Goal: Navigation & Orientation: Find specific page/section

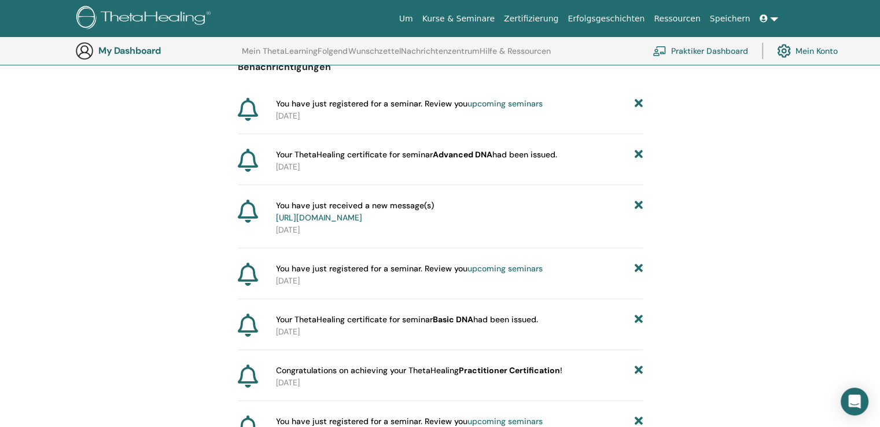
scroll to position [24, 0]
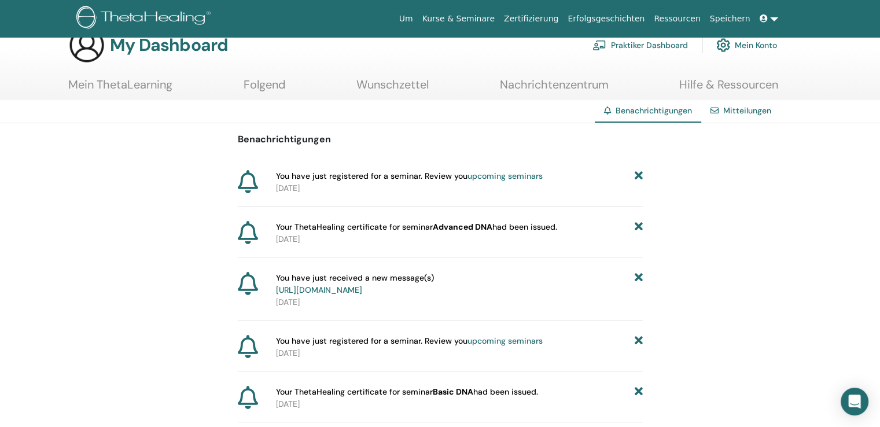
click at [750, 107] on link "Mitteilungen" at bounding box center [748, 110] width 48 height 10
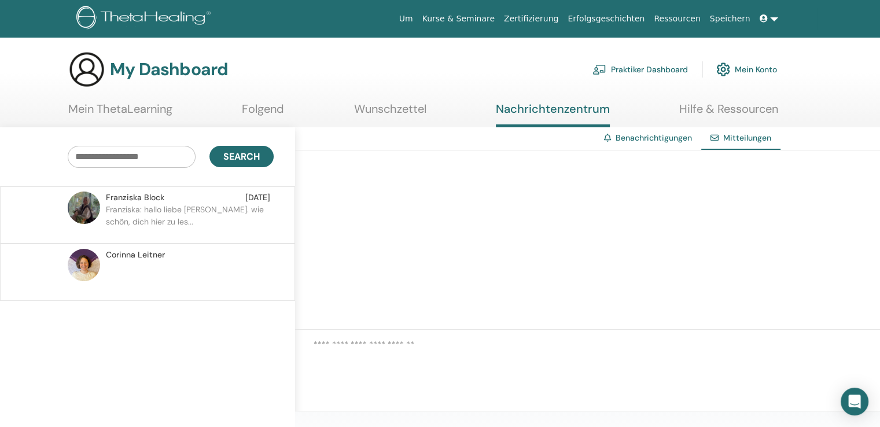
click at [105, 104] on link "Mein ThetaLearning" at bounding box center [120, 113] width 104 height 23
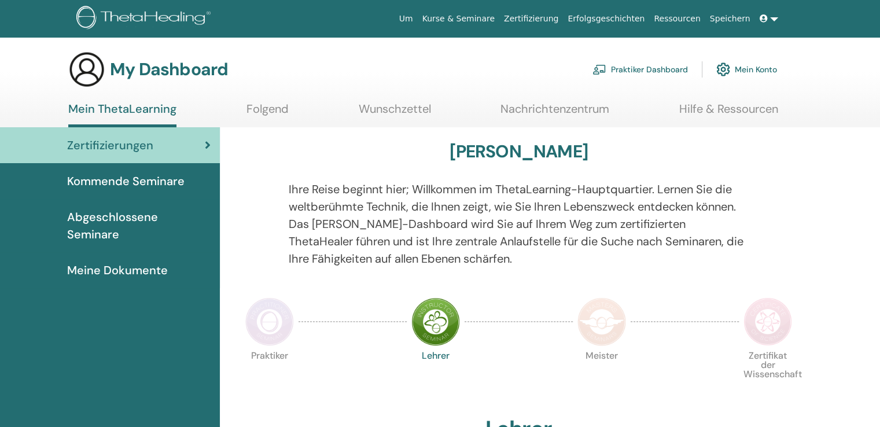
click at [141, 179] on span "Kommende Seminare" at bounding box center [125, 180] width 117 height 17
click at [141, 182] on span "Kommende Seminare" at bounding box center [125, 180] width 117 height 17
